Goal: Task Accomplishment & Management: Use online tool/utility

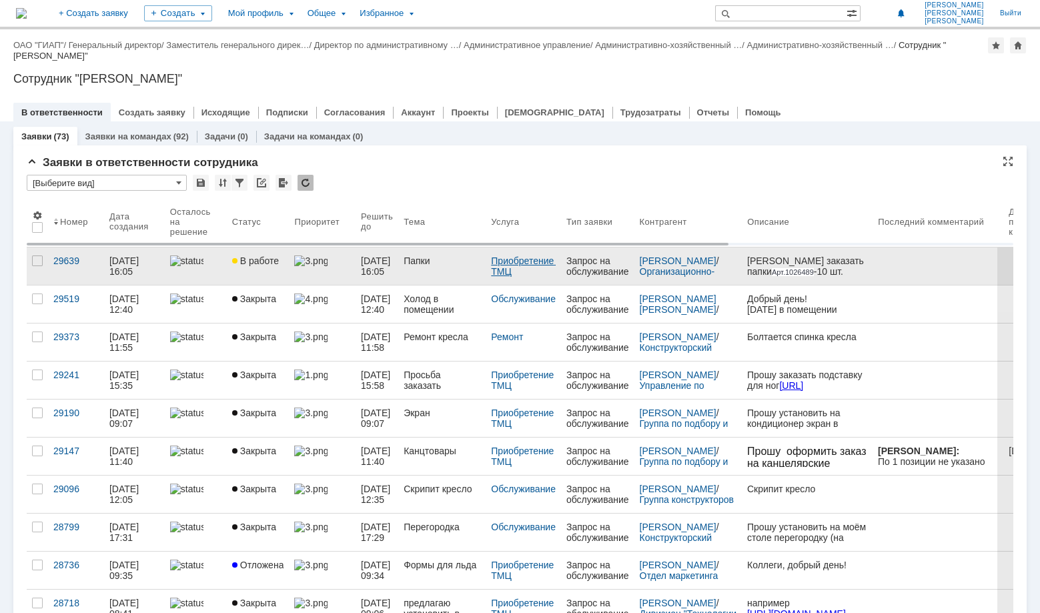
click at [522, 262] on link "Приобретение ТМЦ" at bounding box center [523, 266] width 65 height 21
click at [63, 262] on div "29639" at bounding box center [75, 261] width 45 height 11
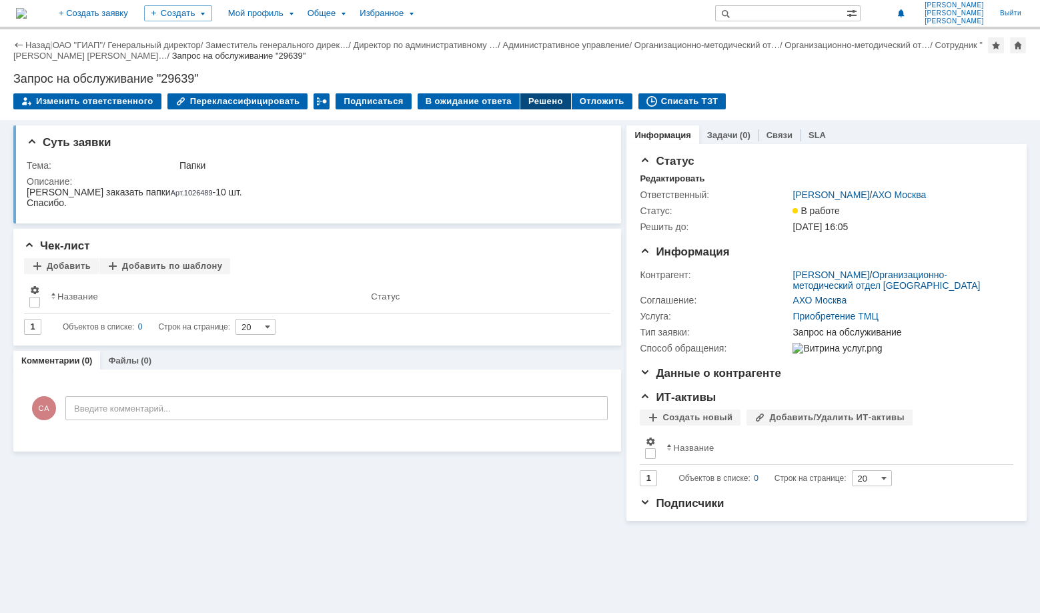
click at [536, 102] on div "Решено" at bounding box center [545, 101] width 51 height 16
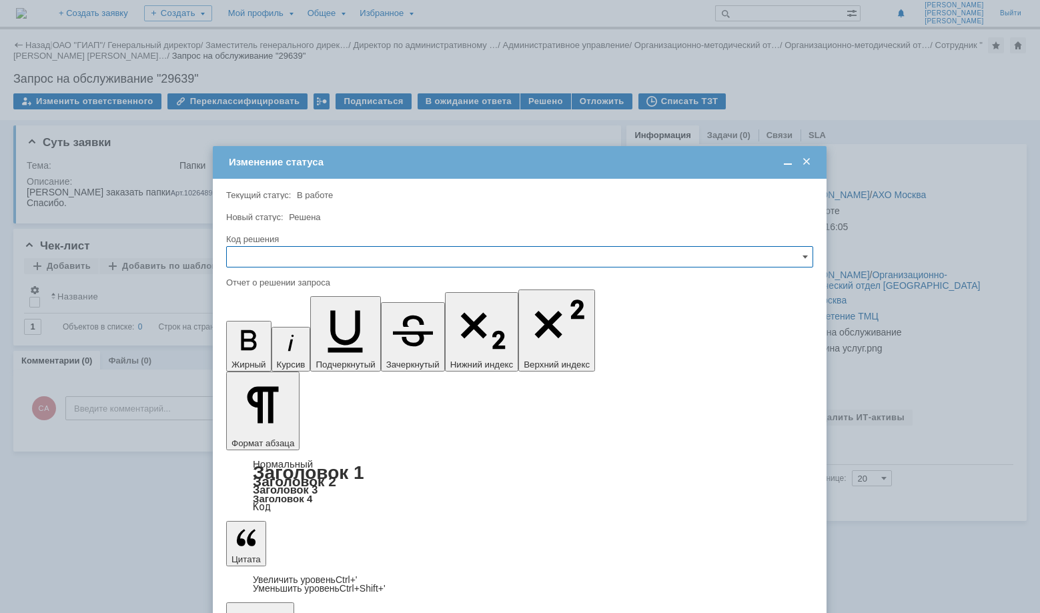
click at [810, 257] on input "text" at bounding box center [519, 256] width 587 height 21
click at [357, 346] on span "Решено" at bounding box center [520, 347] width 570 height 11
type input "Решено"
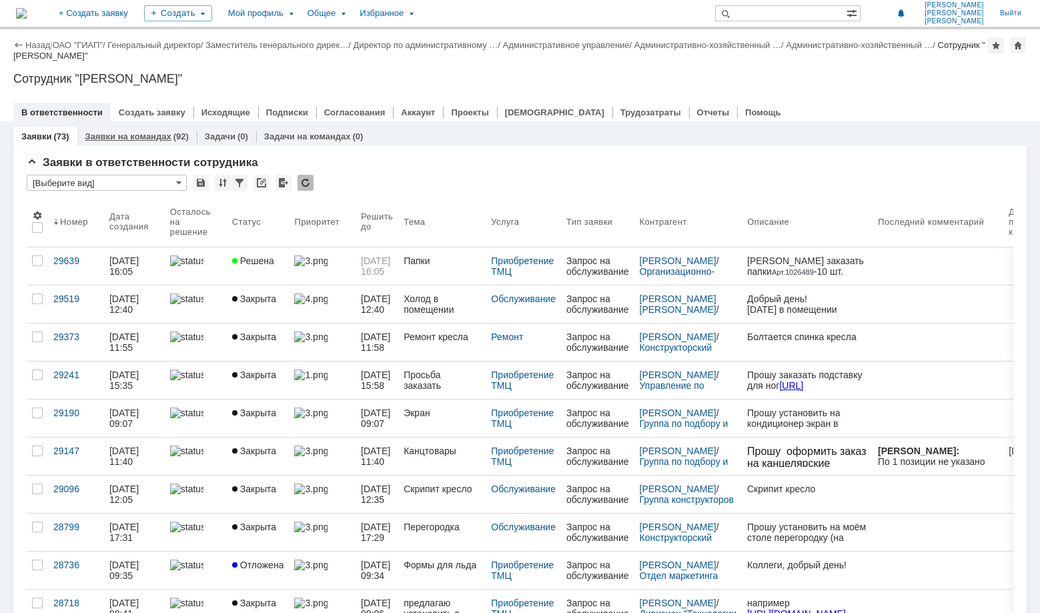
click at [140, 137] on link "Заявки на командах" at bounding box center [128, 136] width 86 height 10
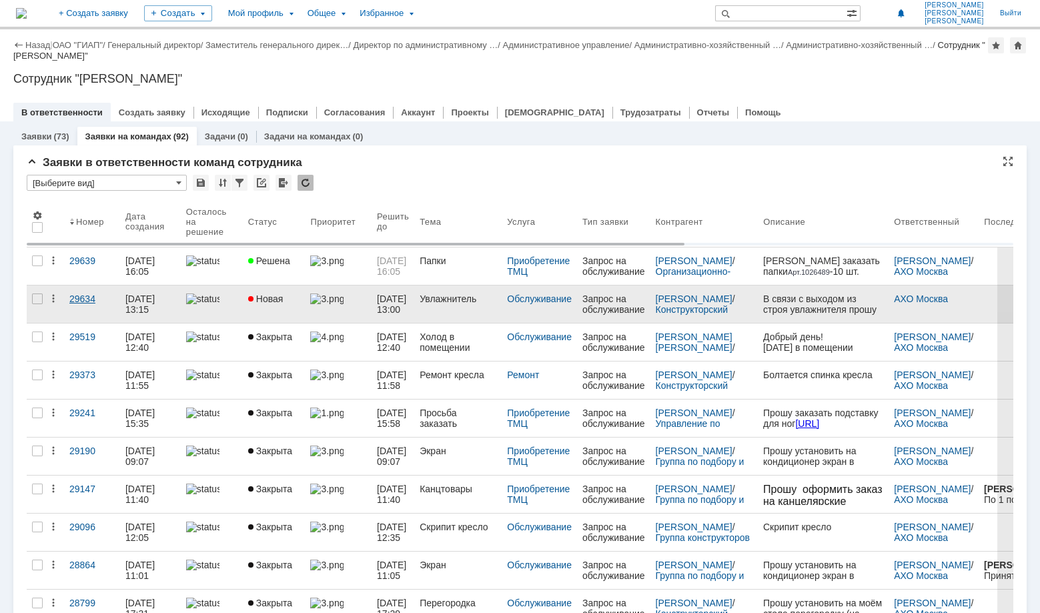
click at [87, 296] on div "29634" at bounding box center [91, 299] width 45 height 11
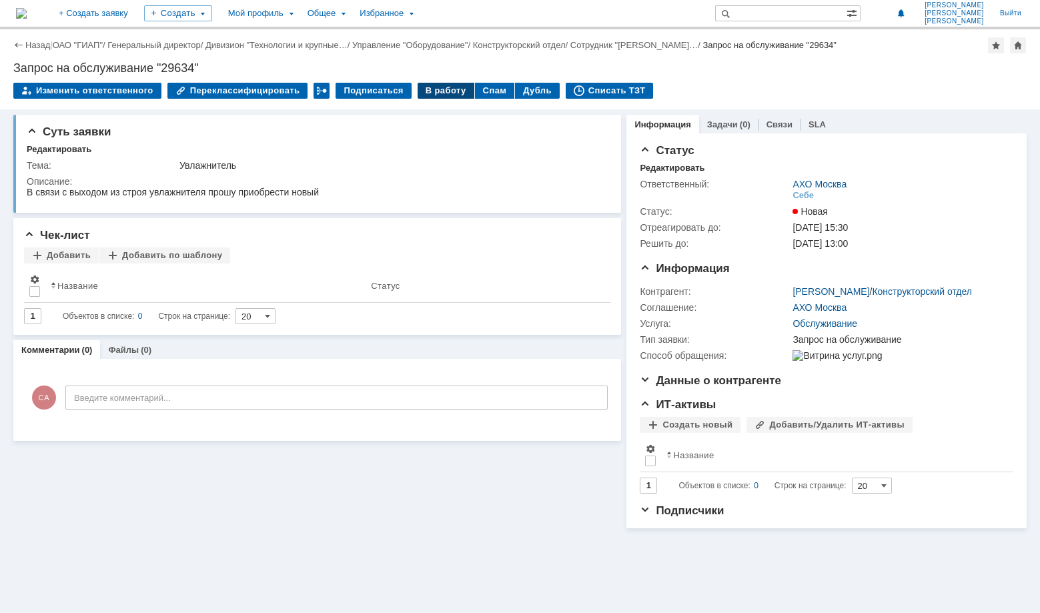
click at [430, 92] on div "В работу" at bounding box center [446, 91] width 57 height 16
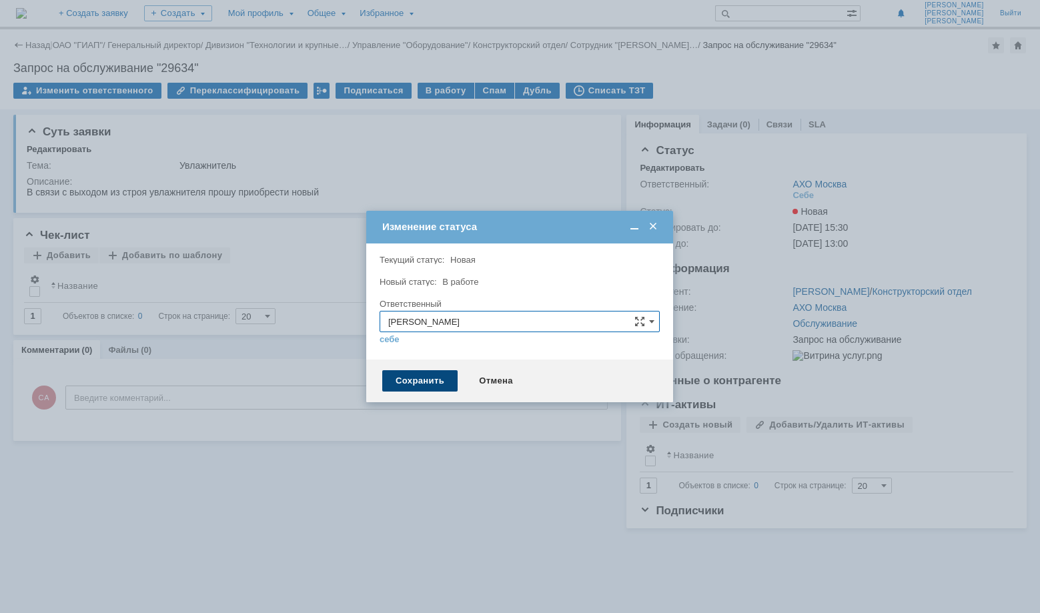
click at [414, 382] on div "Сохранить" at bounding box center [419, 380] width 75 height 21
